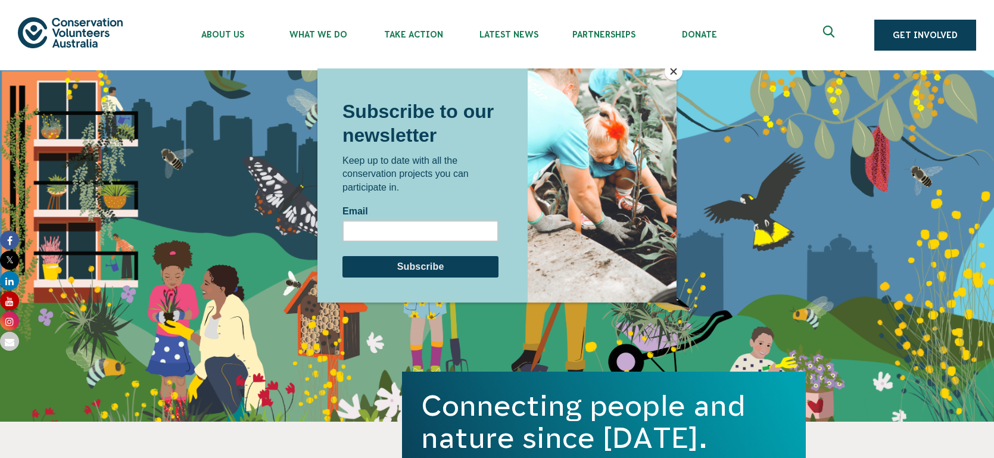
click at [679, 65] on button "Close" at bounding box center [674, 72] width 18 height 18
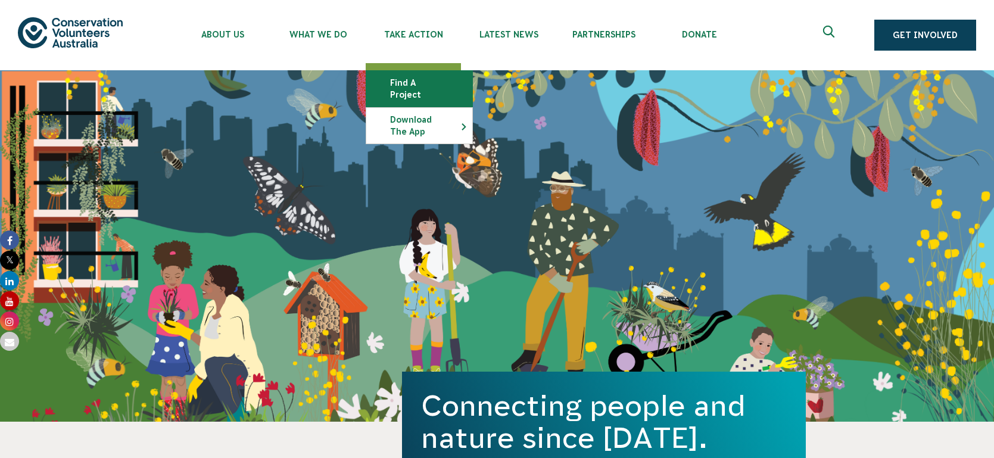
click at [437, 82] on link "Find a project" at bounding box center [419, 89] width 106 height 36
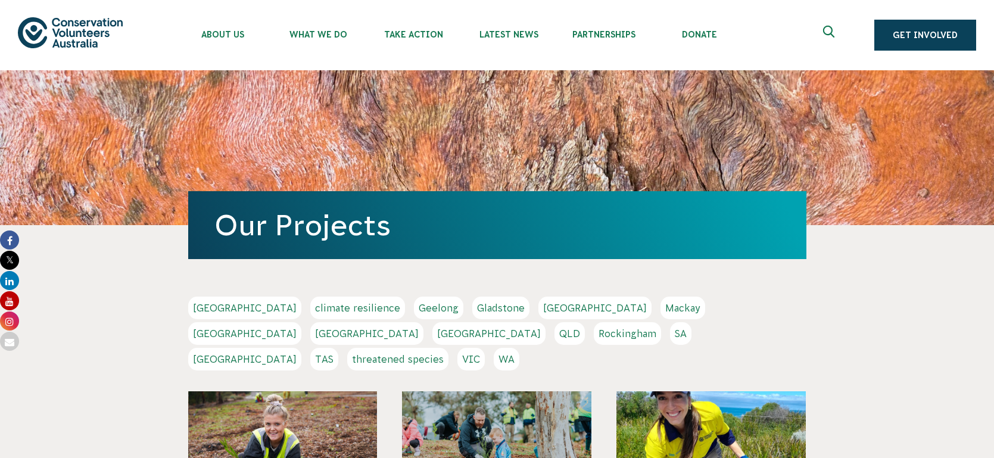
click at [424, 322] on link "[GEOGRAPHIC_DATA]" at bounding box center [366, 333] width 113 height 23
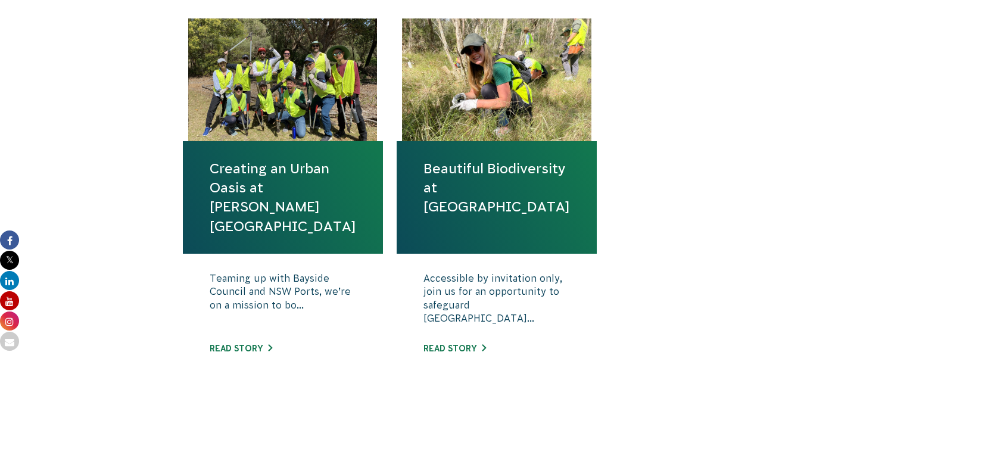
scroll to position [440, 0]
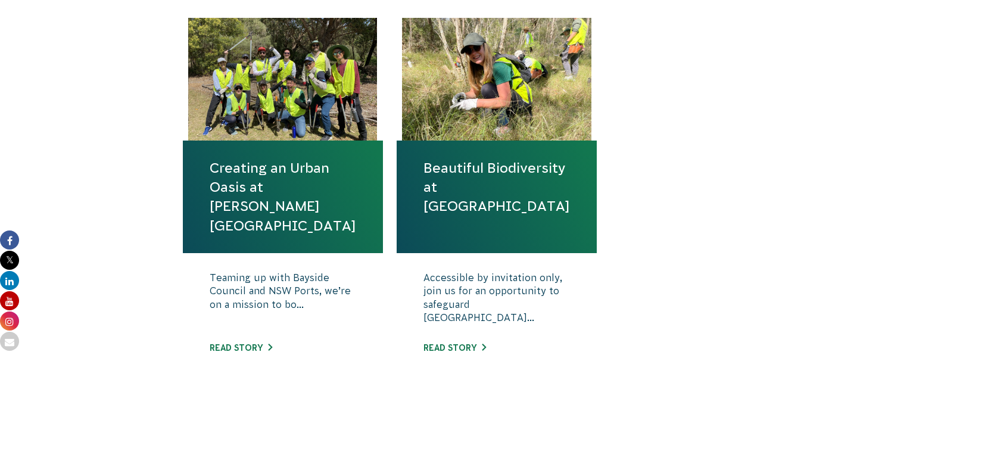
click at [475, 185] on link "Beautiful Biodiversity at Londonderry Woodland" at bounding box center [497, 187] width 147 height 58
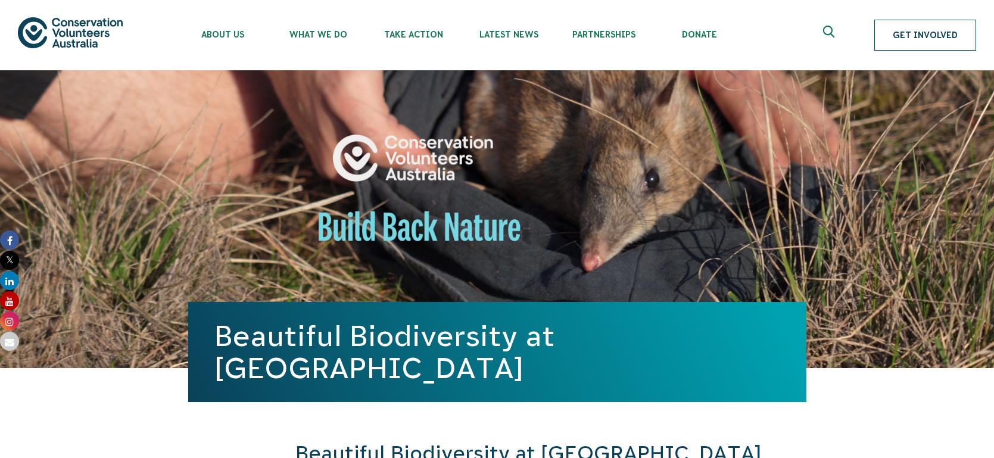
click at [909, 33] on link "Get Involved" at bounding box center [926, 35] width 102 height 31
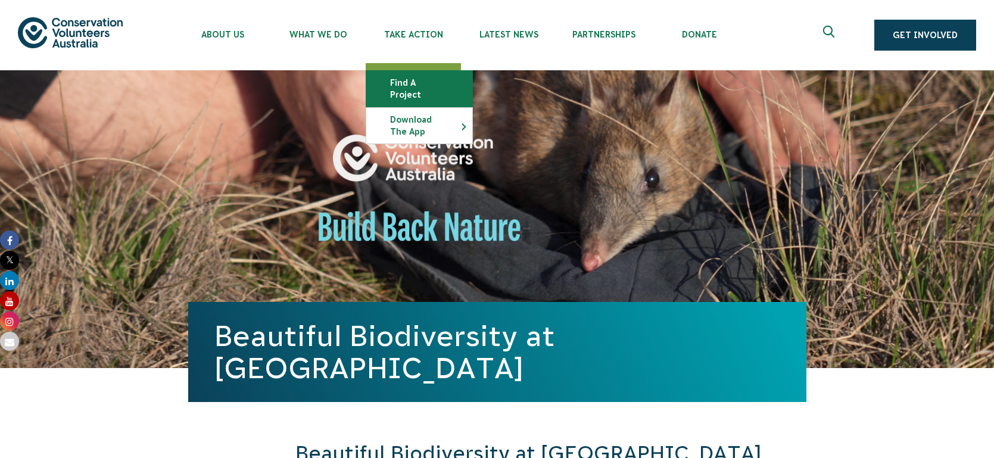
click at [418, 86] on link "Find a project" at bounding box center [419, 89] width 106 height 36
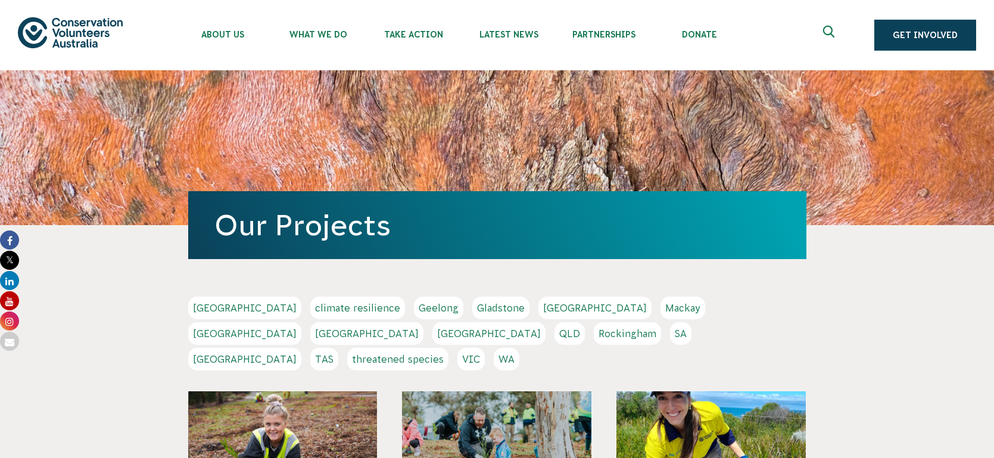
click at [424, 322] on link "[GEOGRAPHIC_DATA]" at bounding box center [366, 333] width 113 height 23
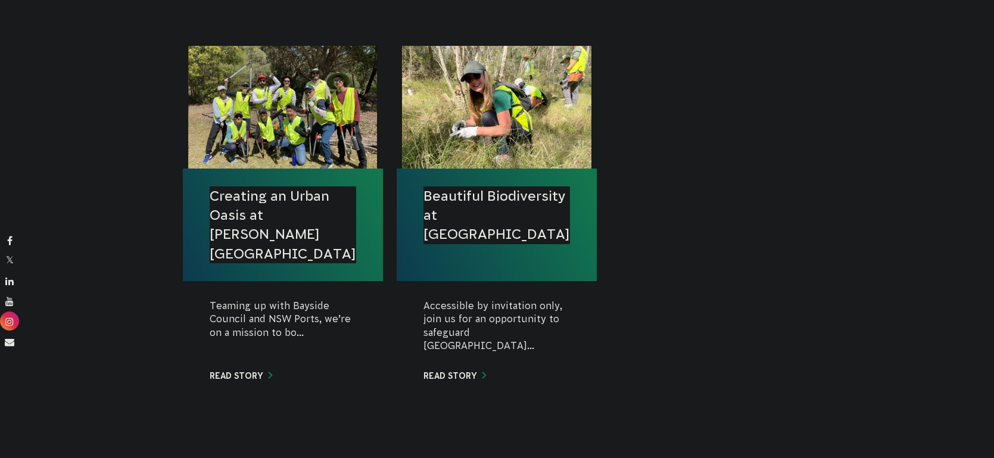
scroll to position [410, 0]
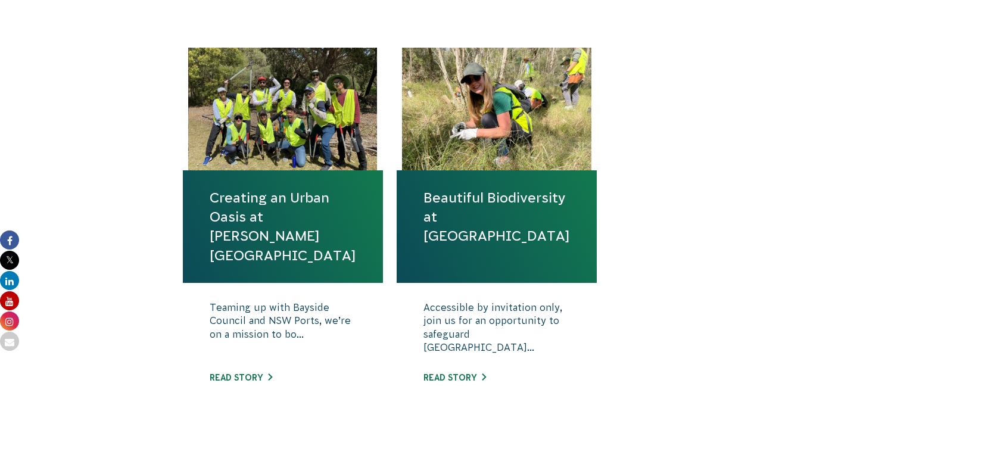
click at [246, 228] on link "Creating an Urban Oasis at [PERSON_NAME][GEOGRAPHIC_DATA]" at bounding box center [283, 226] width 147 height 77
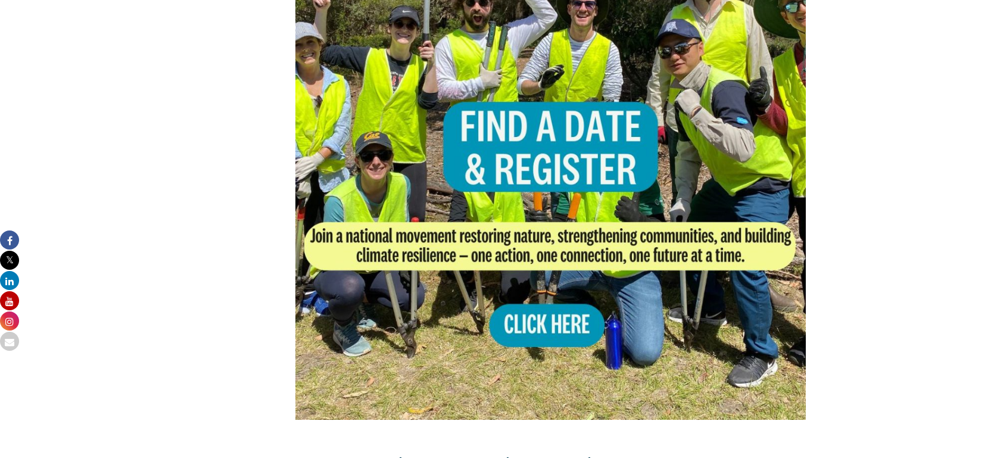
scroll to position [832, 0]
click at [527, 303] on img at bounding box center [551, 163] width 511 height 511
